Goal: Information Seeking & Learning: Find specific fact

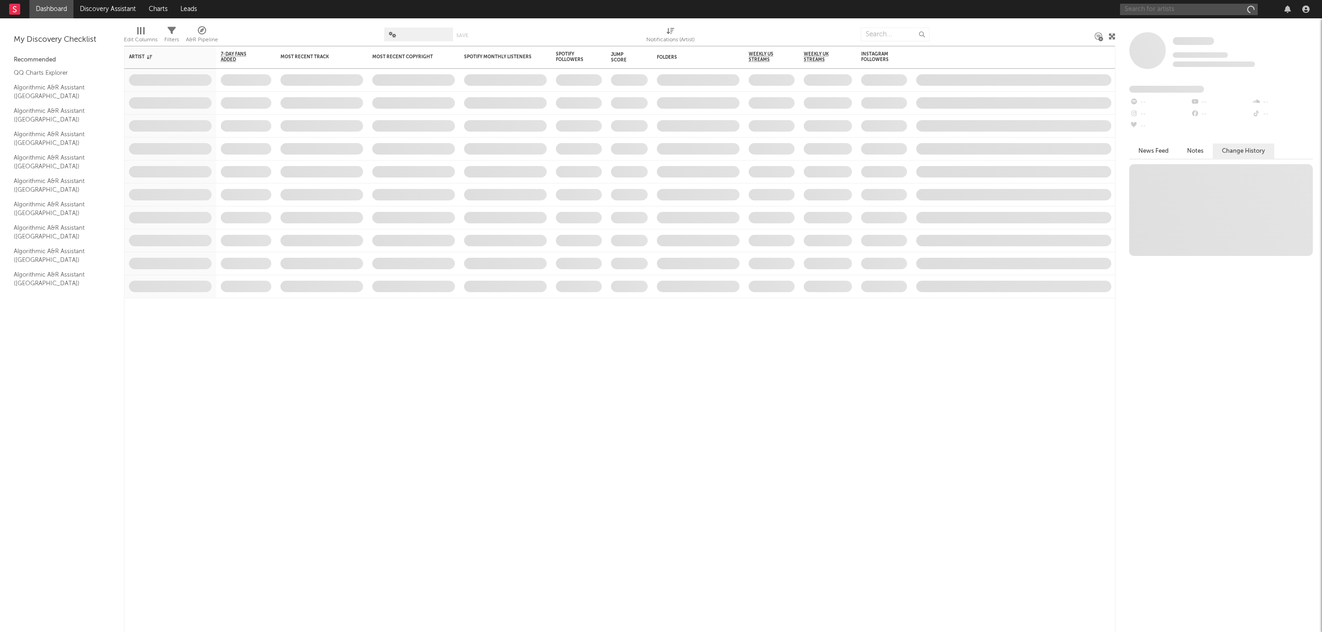
click at [1162, 4] on input "text" at bounding box center [1189, 9] width 138 height 11
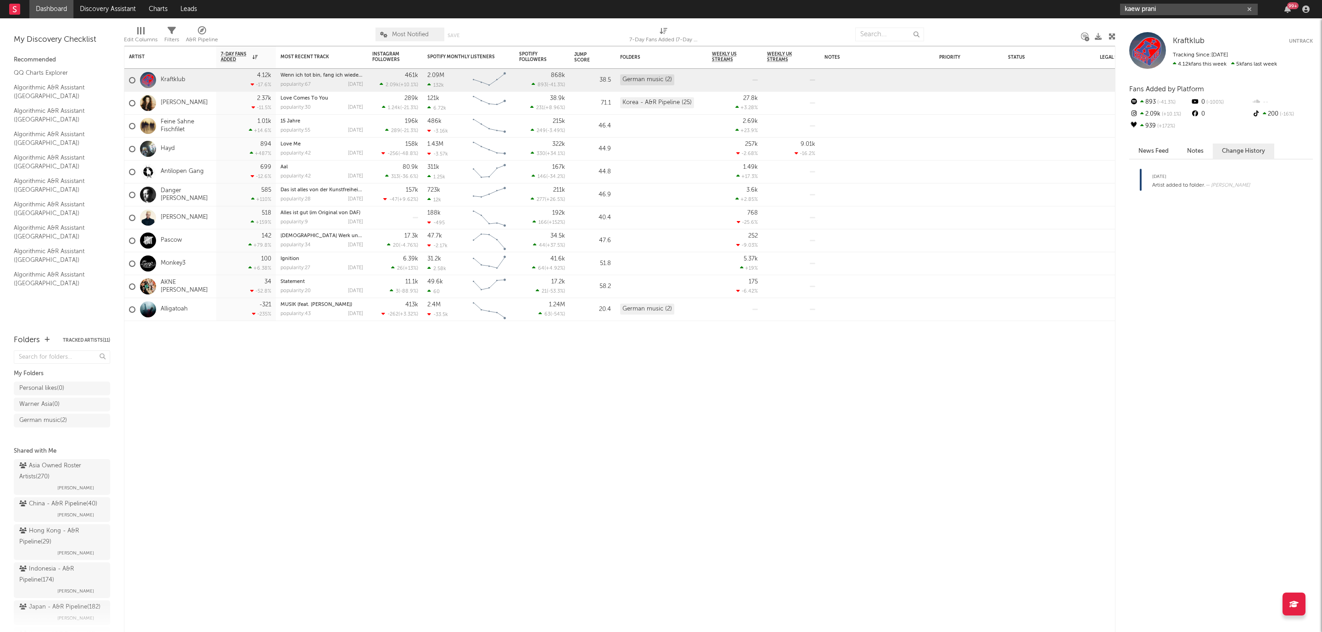
type input "kaew prani"
